Goal: Task Accomplishment & Management: Use online tool/utility

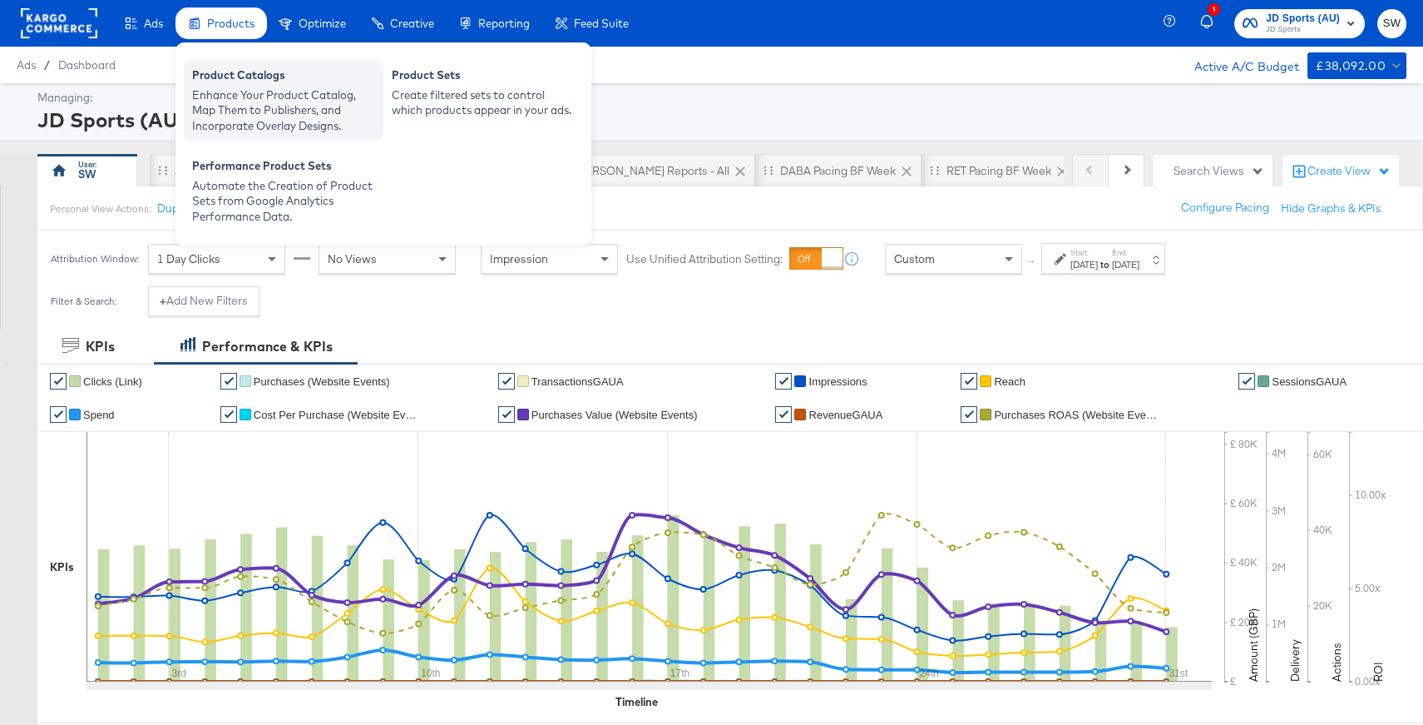
click at [250, 88] on div "Enhance Your Product Catalog, Map Them to Publishers, and Incorporate Overlay D…" at bounding box center [283, 110] width 183 height 47
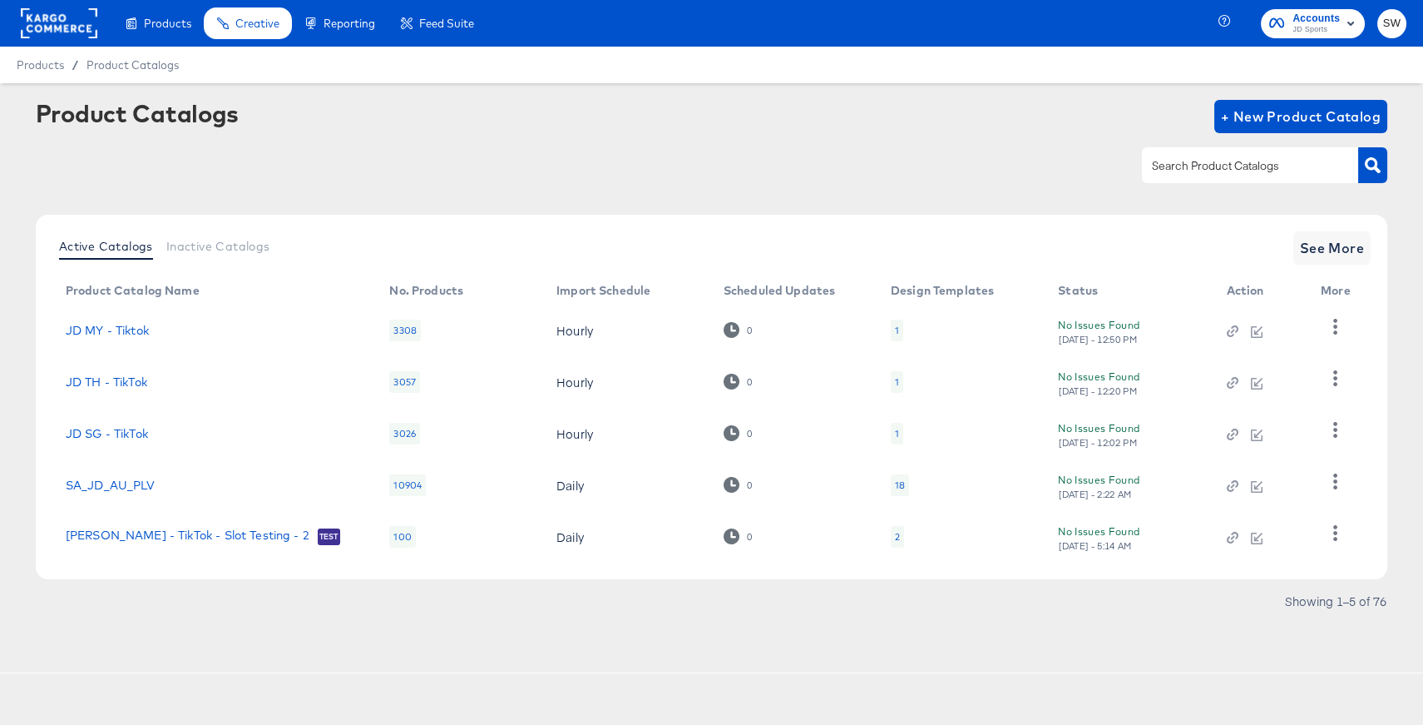
click at [1199, 158] on input "text" at bounding box center [1237, 165] width 177 height 19
type input "au"
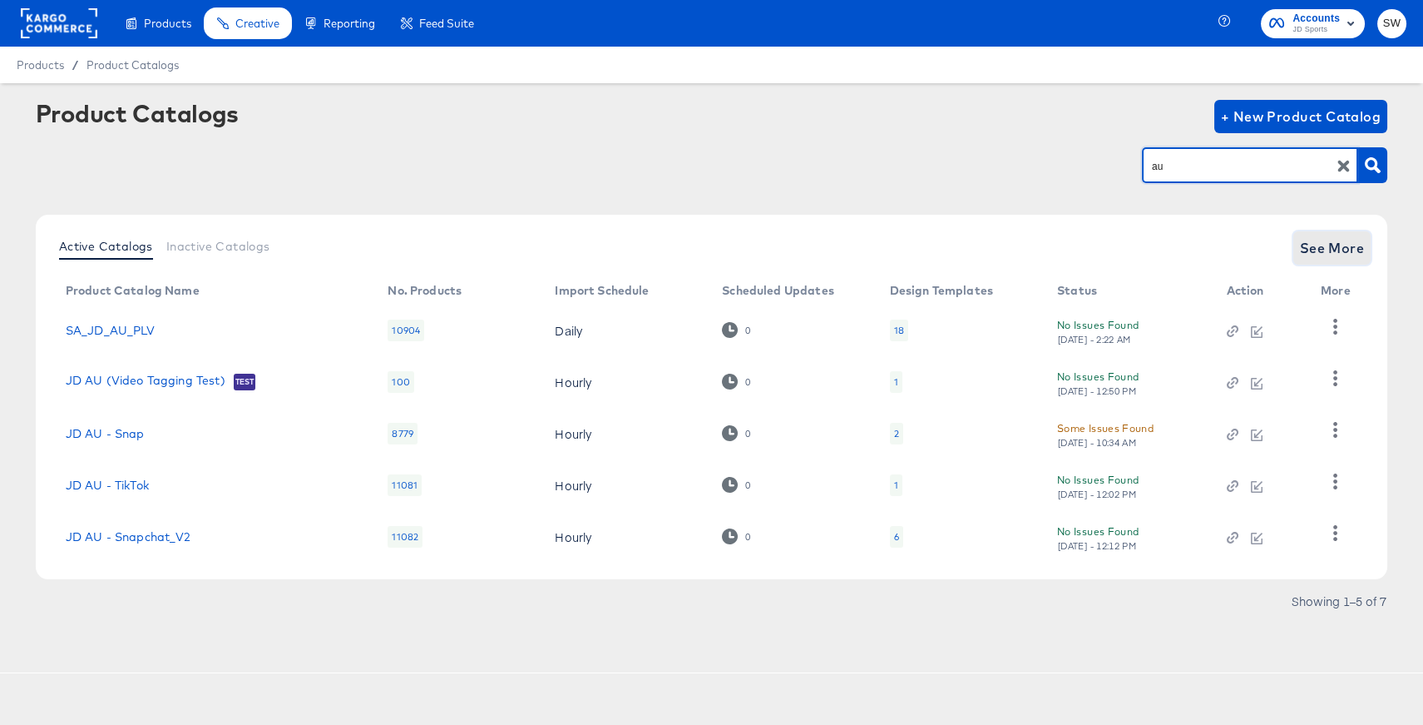
click at [1336, 253] on span "See More" at bounding box center [1332, 247] width 65 height 23
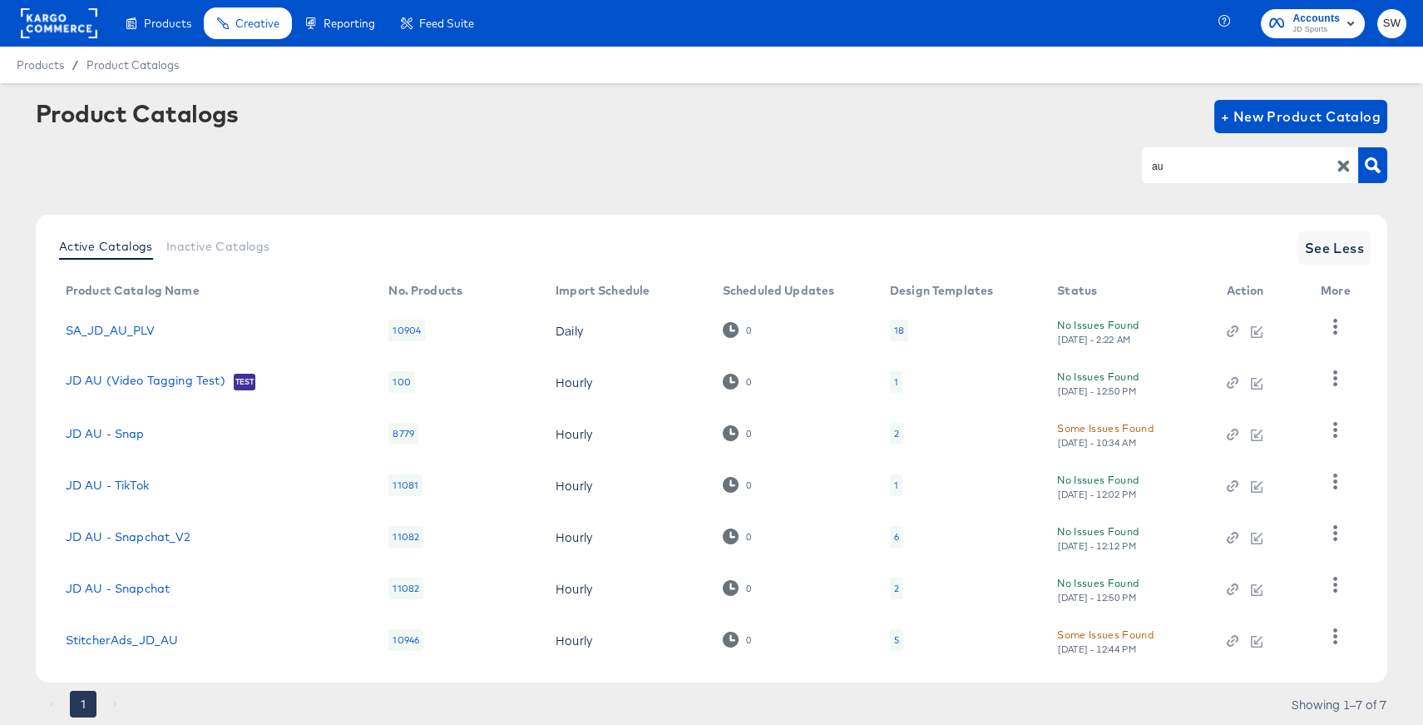
scroll to position [50, 0]
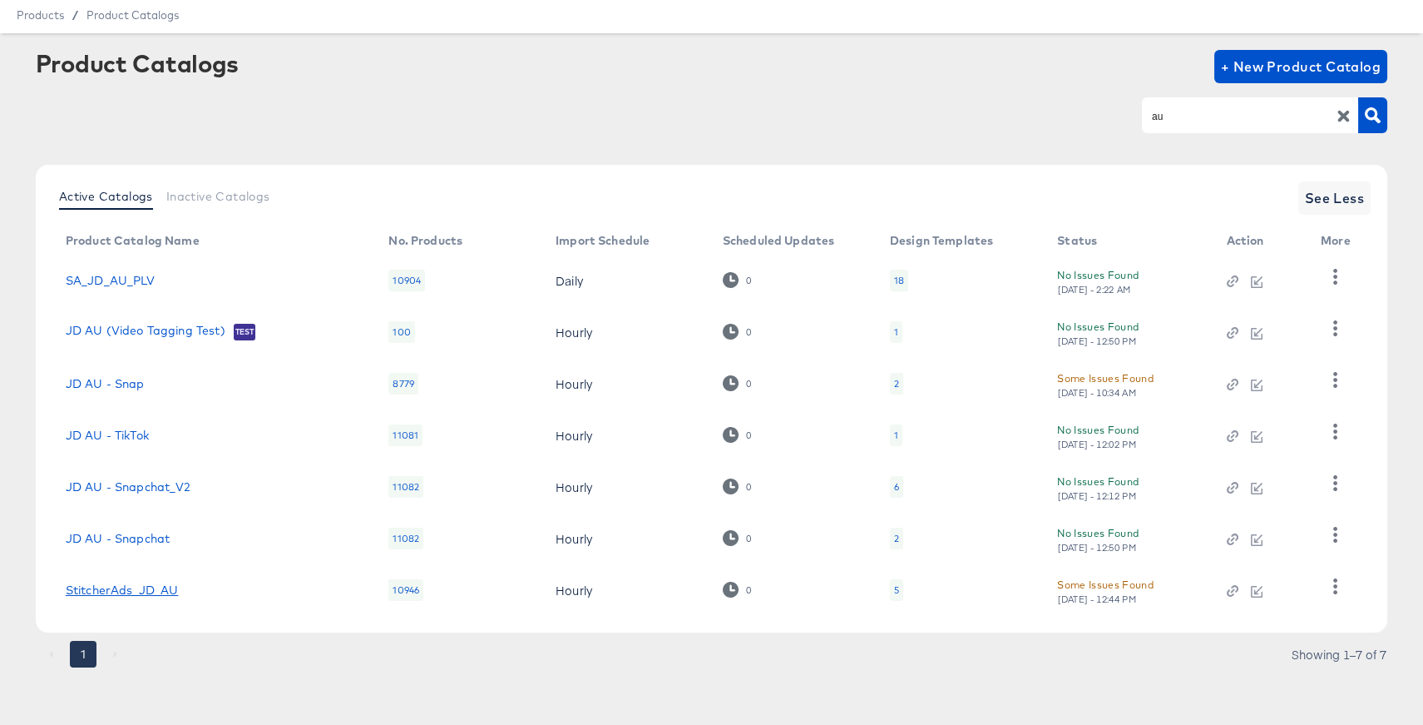
click at [151, 588] on link "StitcherAds_JD_AU" at bounding box center [122, 589] width 113 height 13
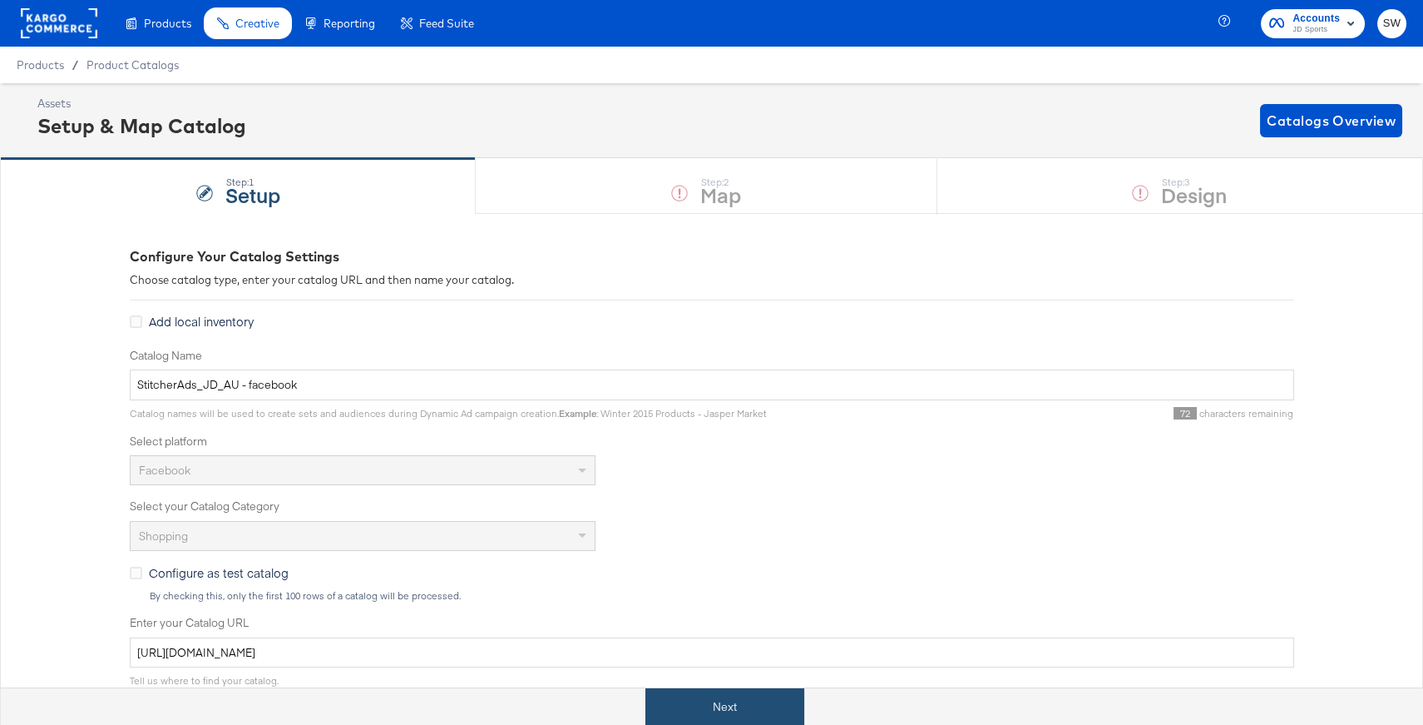
click at [730, 710] on button "Next" at bounding box center [725, 706] width 159 height 37
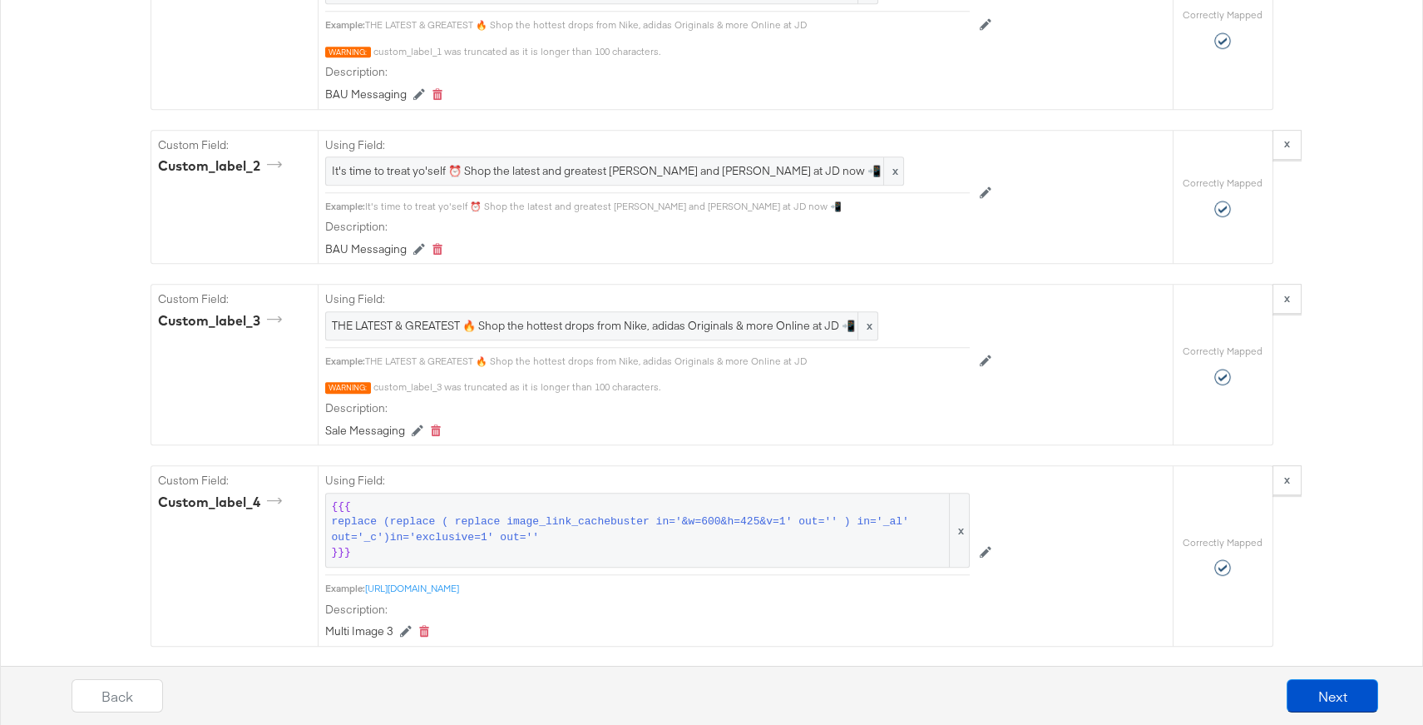
scroll to position [2070, 0]
click at [647, 165] on span "It's time to treat yo'self ⏰ Shop the latest and greatest [PERSON_NAME] and [PE…" at bounding box center [615, 173] width 566 height 16
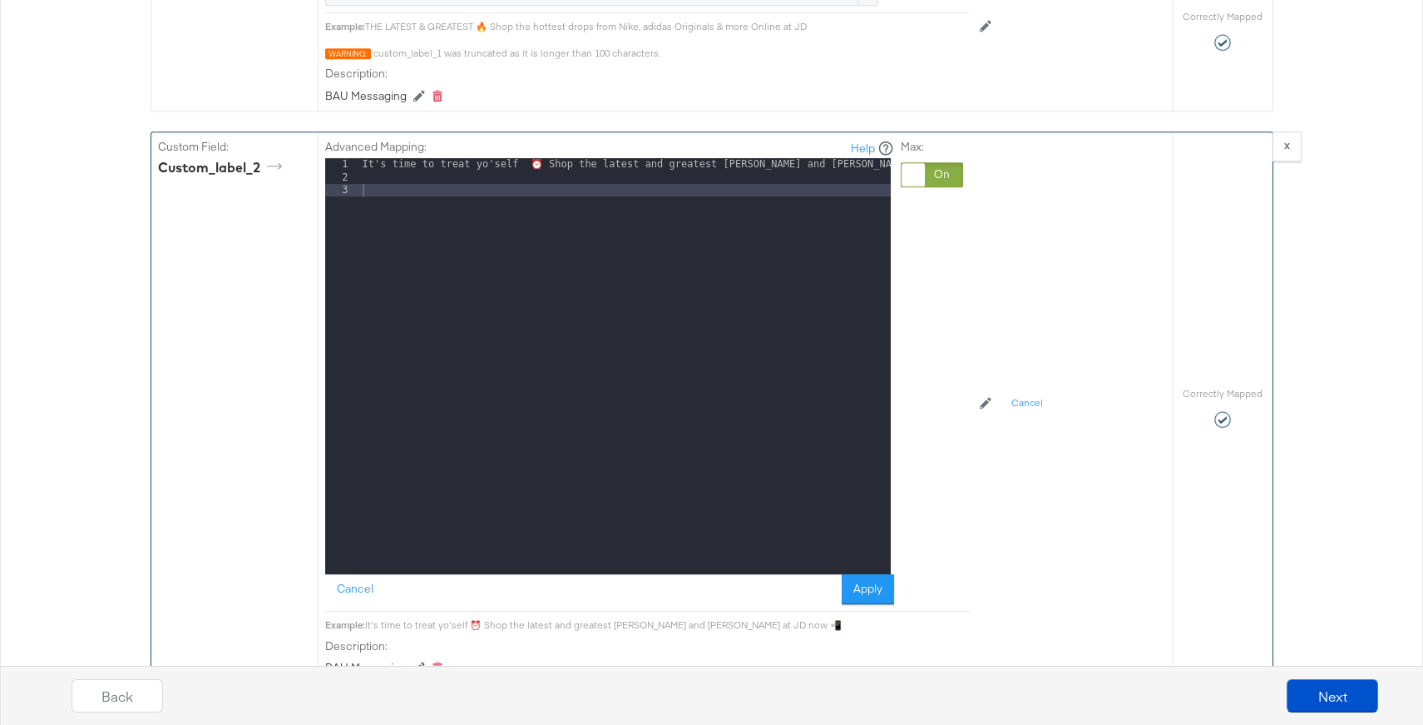
click at [675, 159] on div "It's time to treat yo'self ⏰ Shop the latest and greatest [PERSON_NAME] and [PE…" at bounding box center [625, 379] width 532 height 442
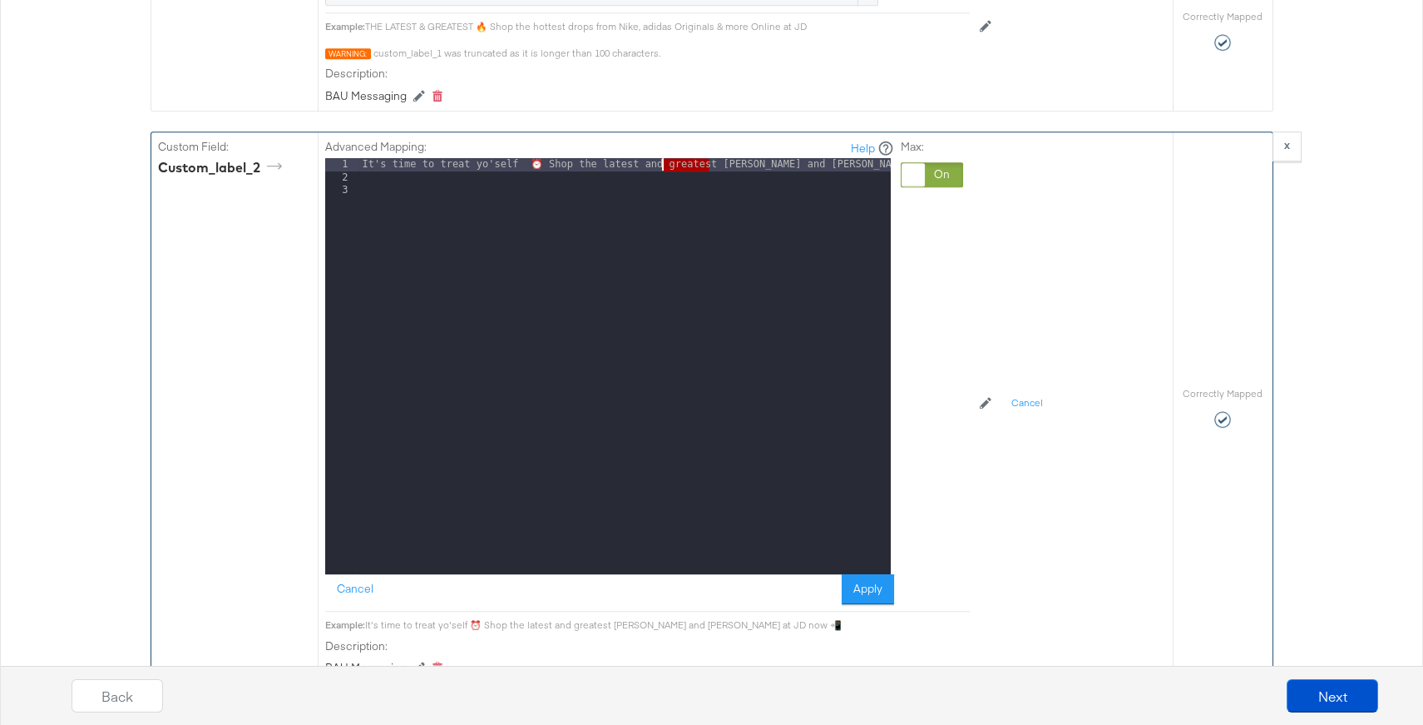
click at [675, 159] on div "It's time to treat yo'self ⏰ Shop the latest and greatest [PERSON_NAME] and [PE…" at bounding box center [625, 379] width 532 height 442
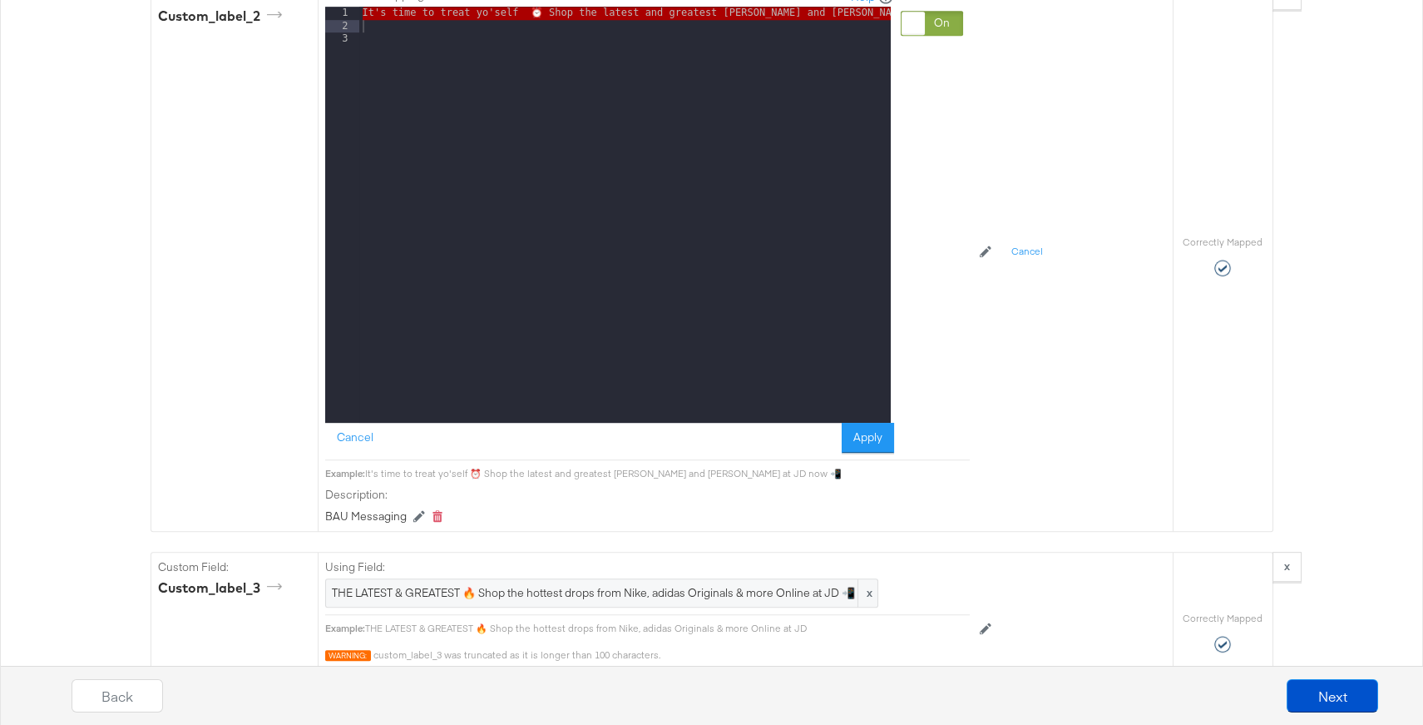
scroll to position [2230, 0]
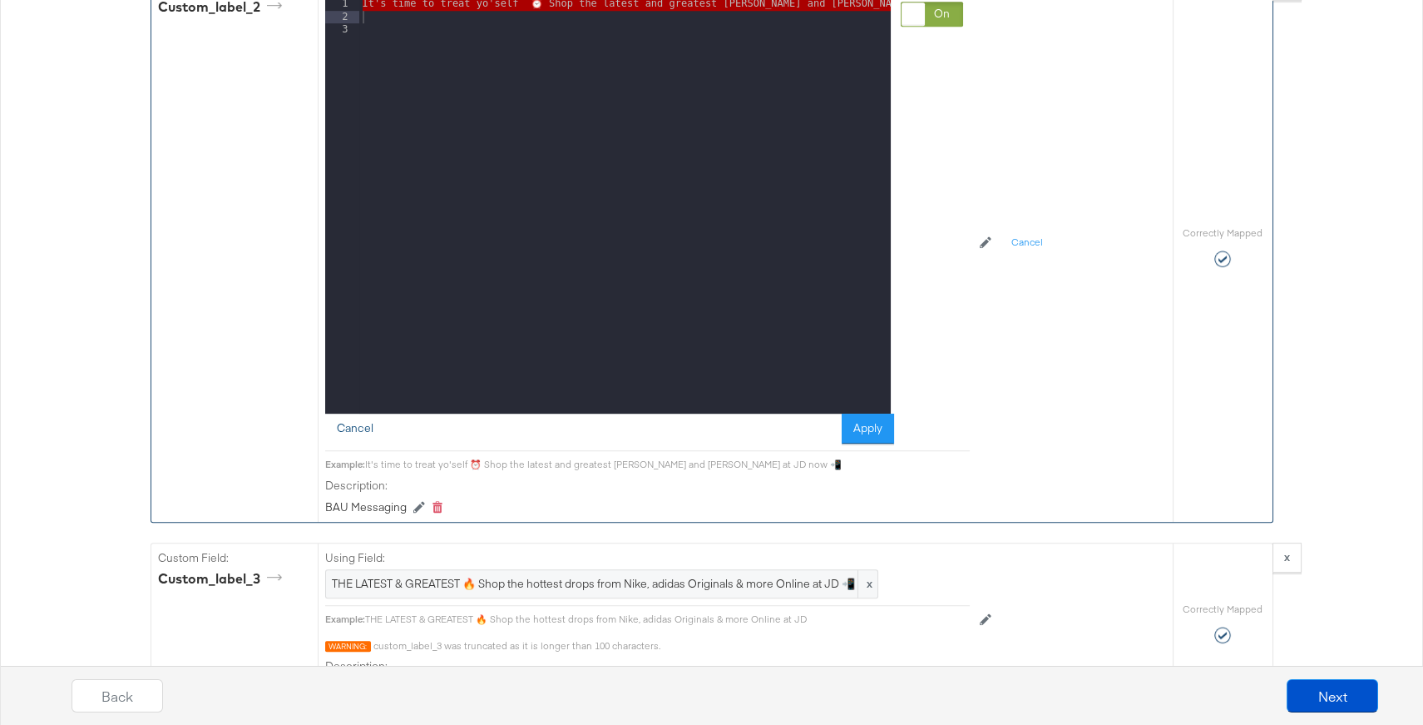
click at [357, 420] on button "Cancel" at bounding box center [355, 428] width 60 height 30
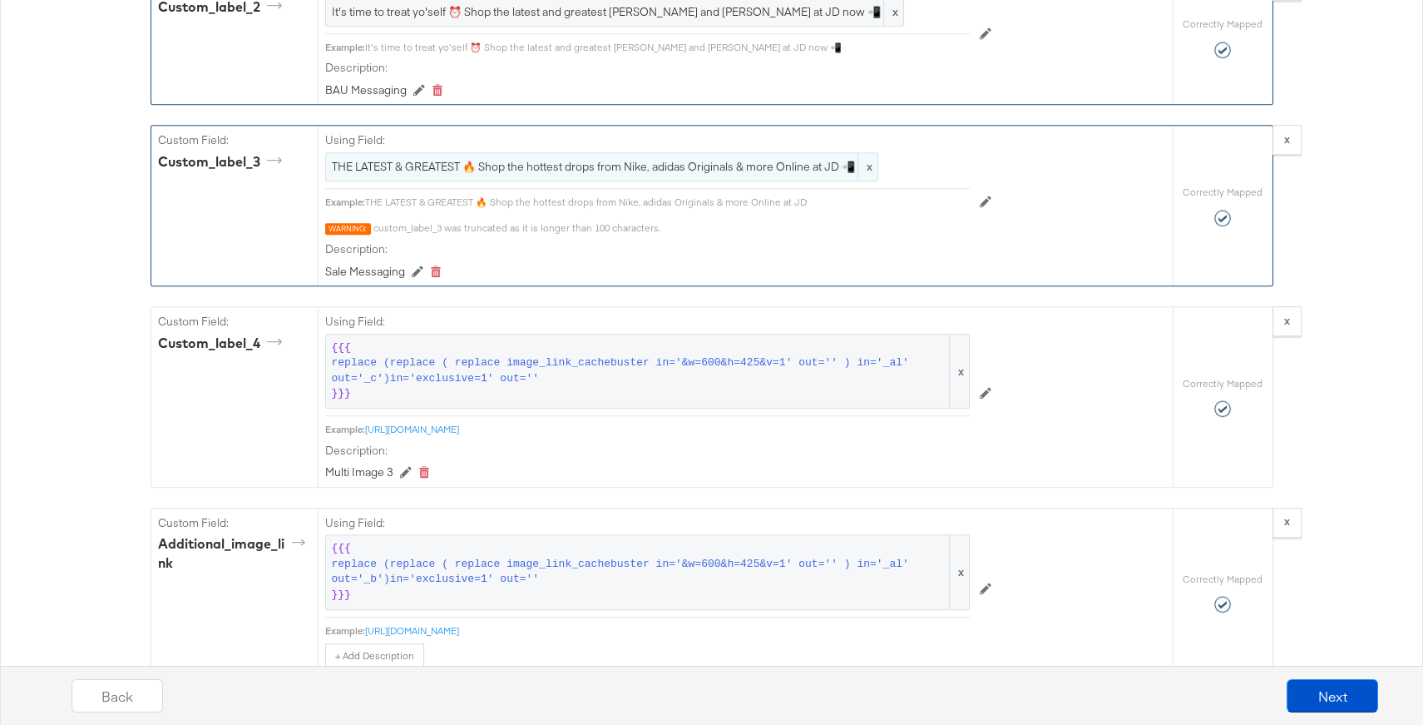
click at [369, 164] on span "THE LATEST & GREATEST 🔥 Shop the hottest drops from Nike, adidas Originals & mo…" at bounding box center [602, 167] width 540 height 16
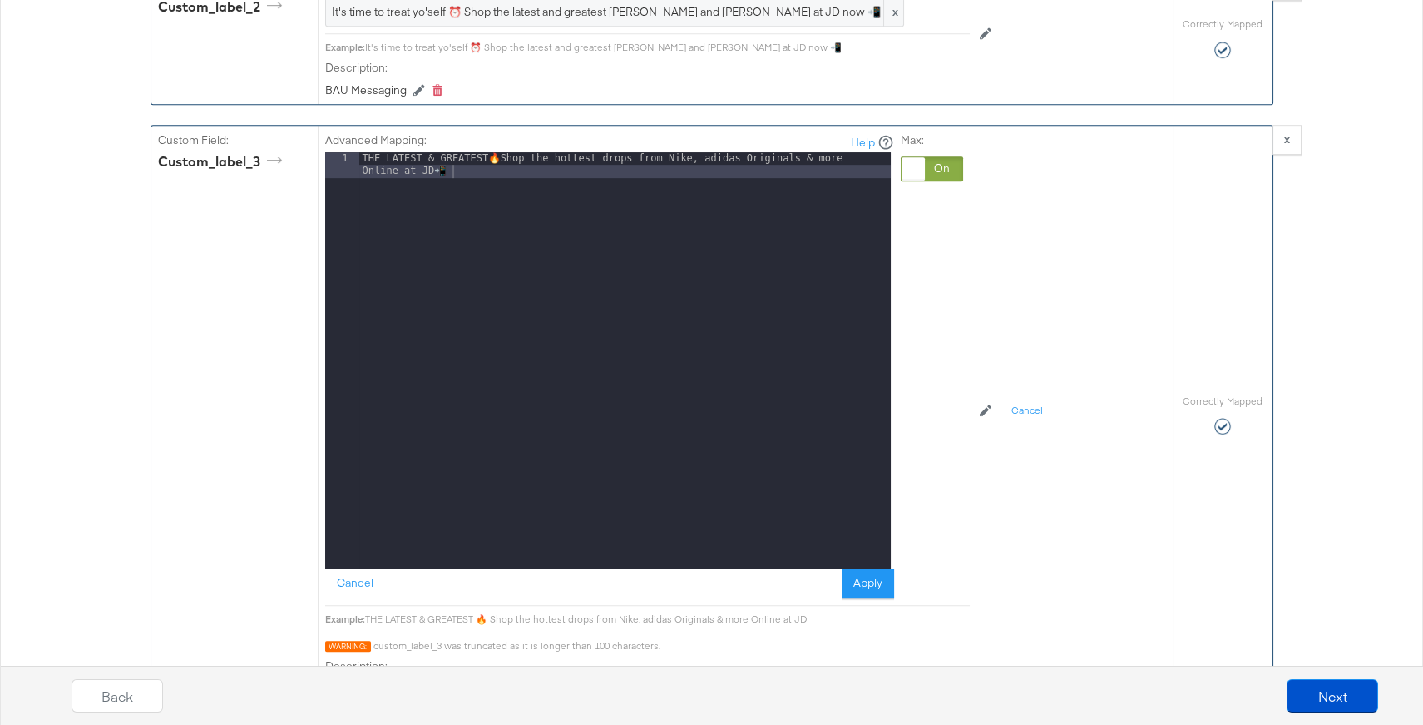
click at [401, 161] on div "THE LATEST & GREATEST 🔥 Shop the hottest drops from Nike, adidas Originals & mo…" at bounding box center [625, 386] width 532 height 468
